Goal: Information Seeking & Learning: Learn about a topic

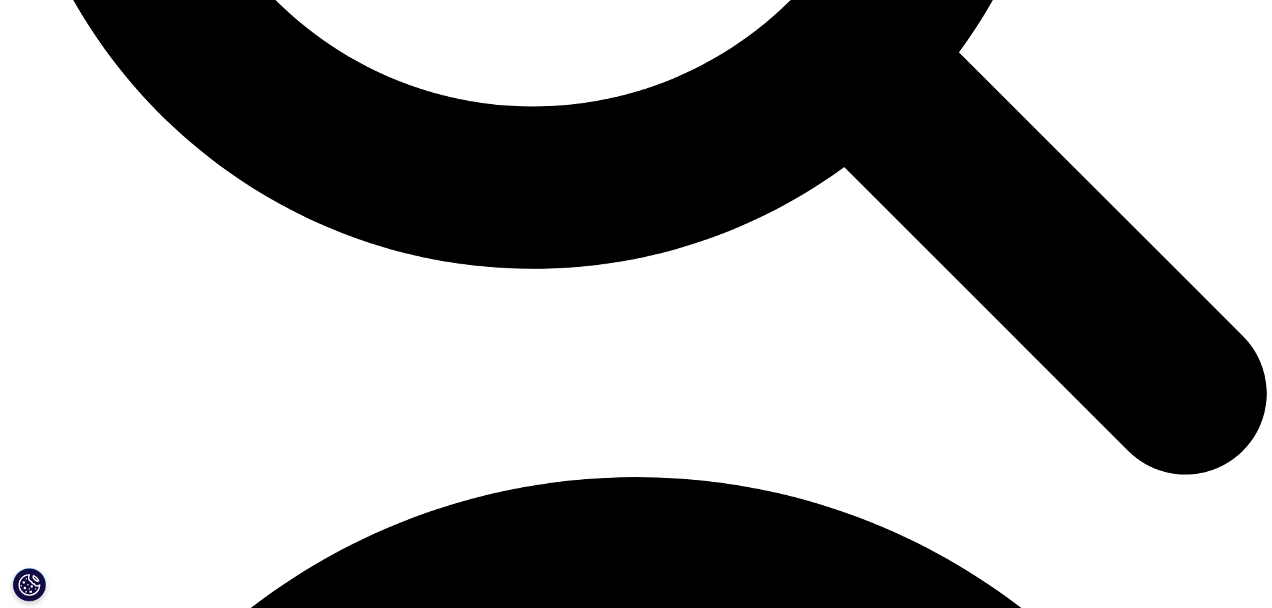
scroll to position [2136, 0]
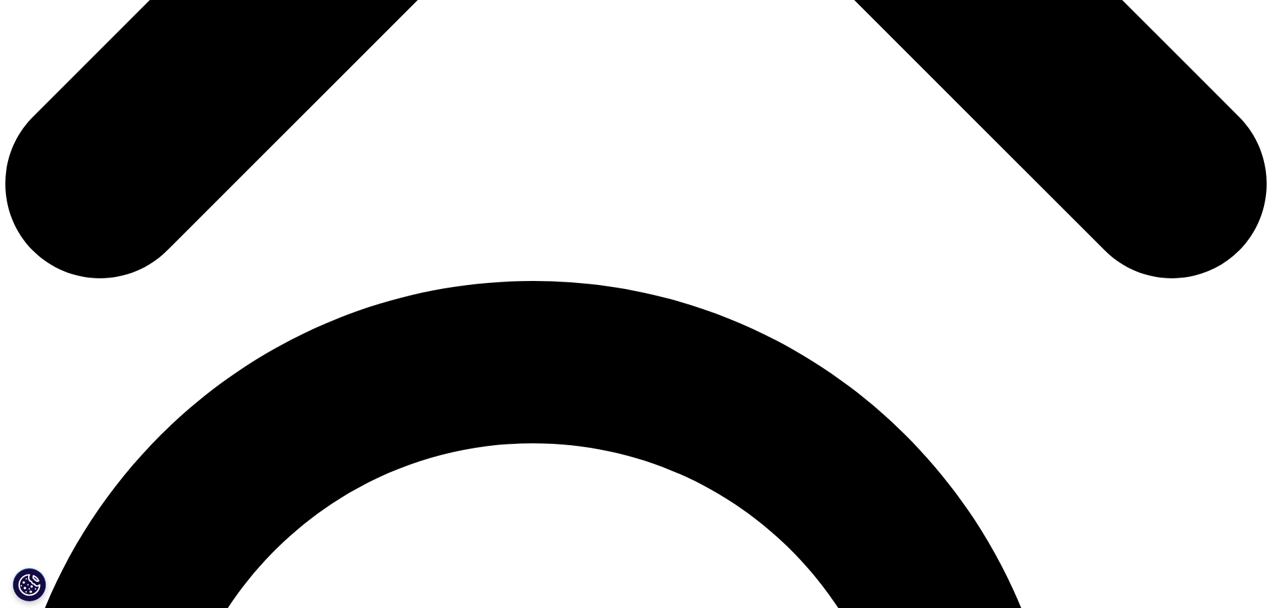
scroll to position [1001, 0]
